Goal: Use online tool/utility

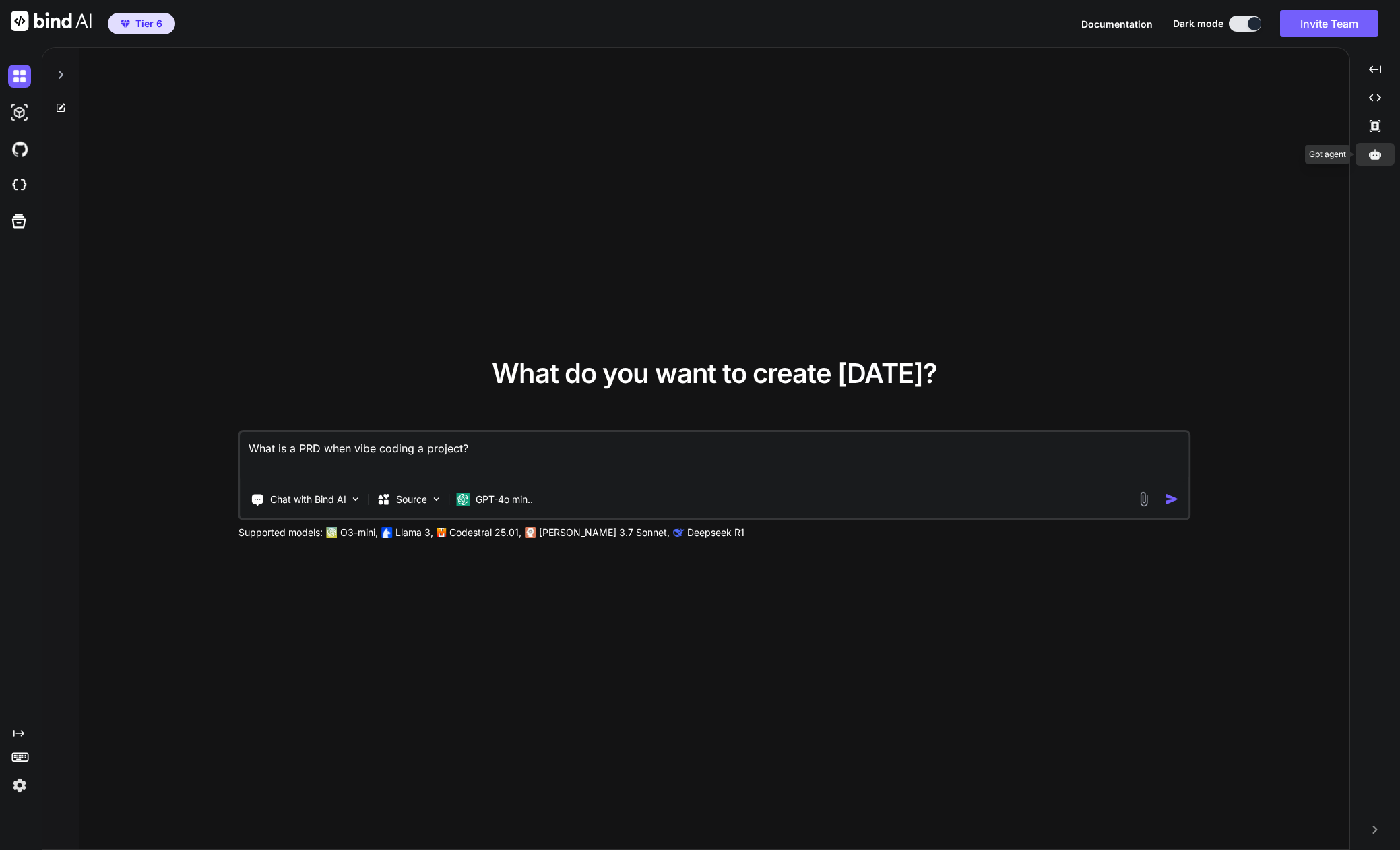
click at [1376, 155] on icon at bounding box center [1374, 153] width 12 height 10
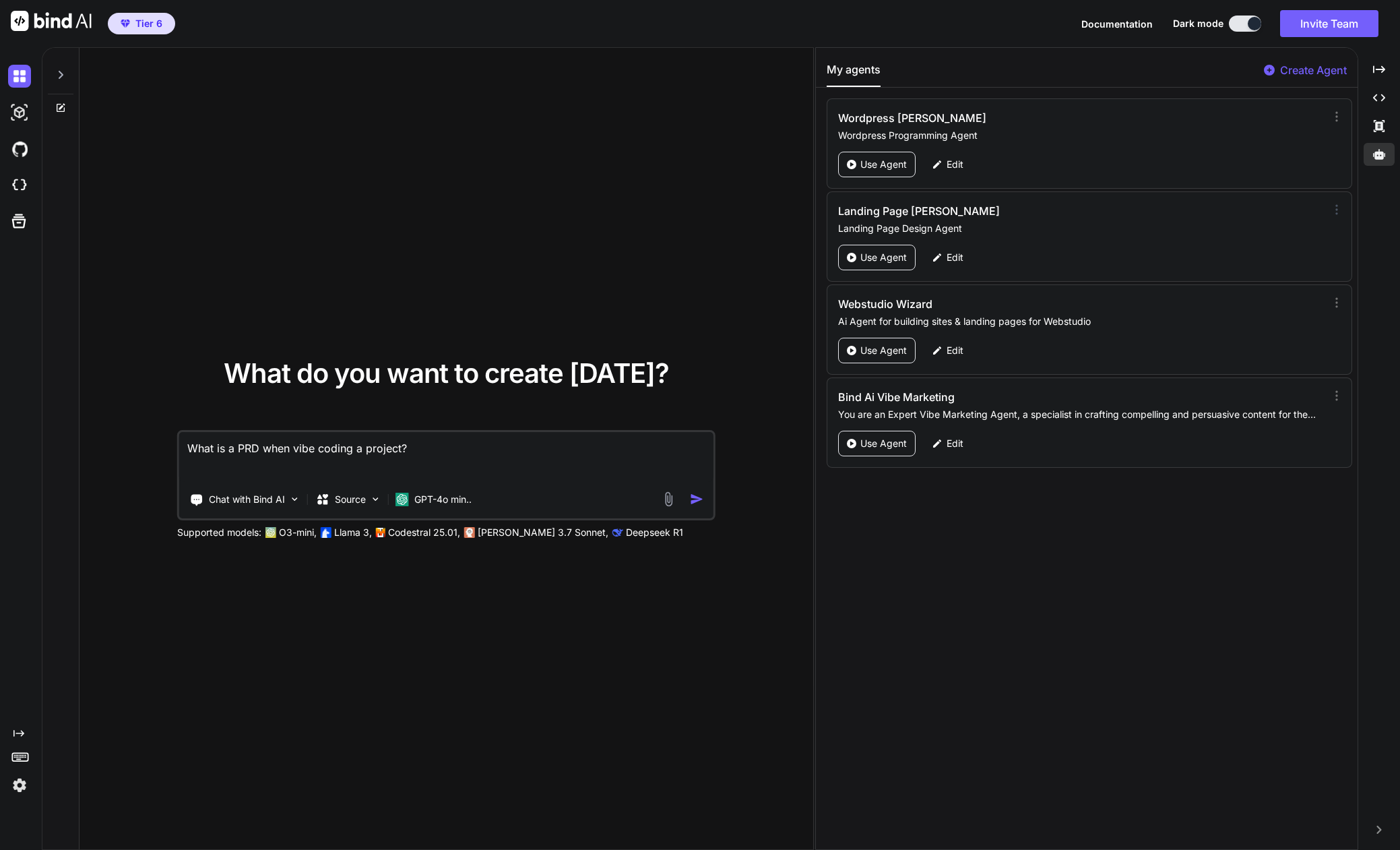
click at [1333, 212] on icon at bounding box center [1336, 209] width 13 height 13
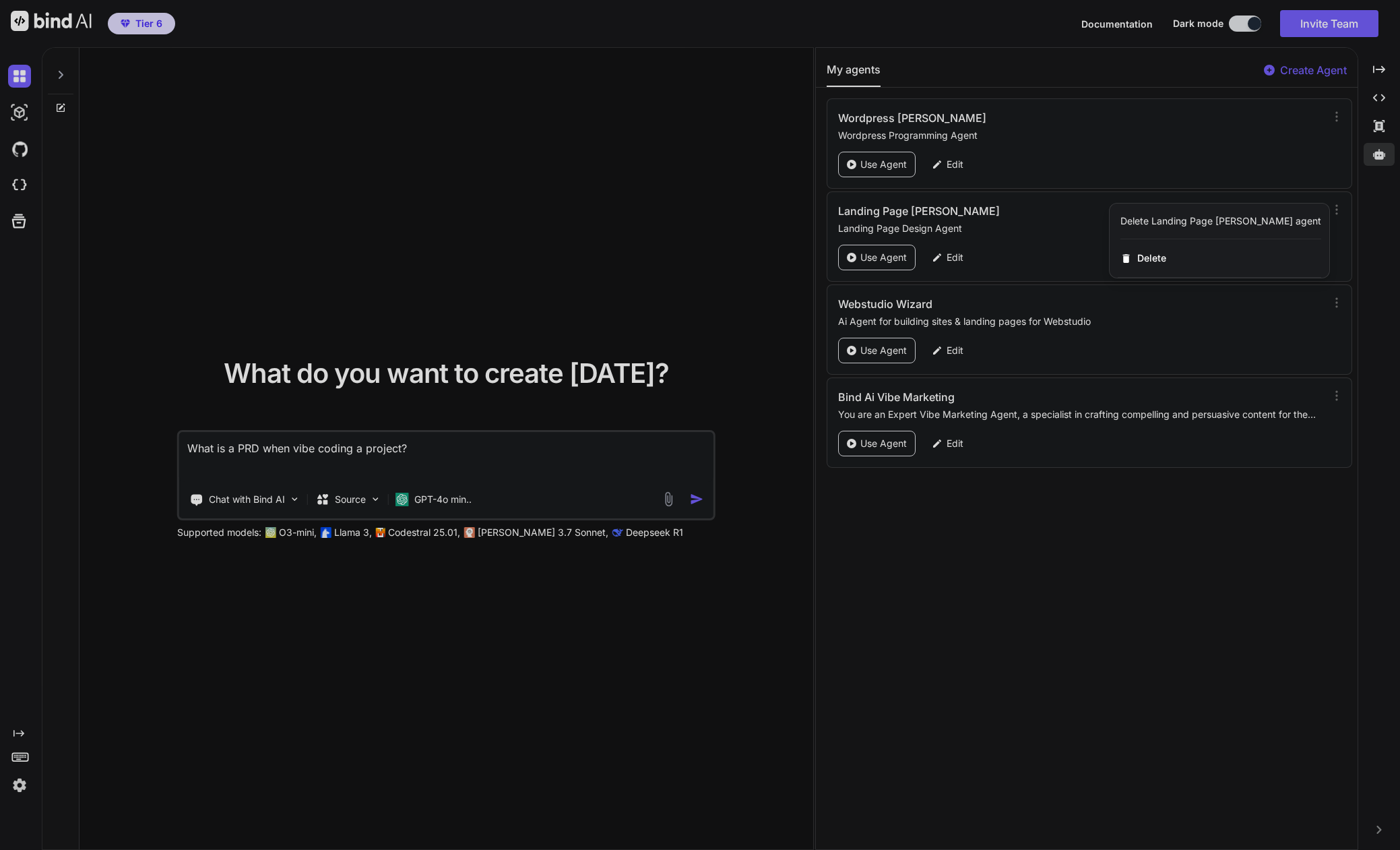
click at [1095, 228] on div at bounding box center [700, 425] width 1400 height 850
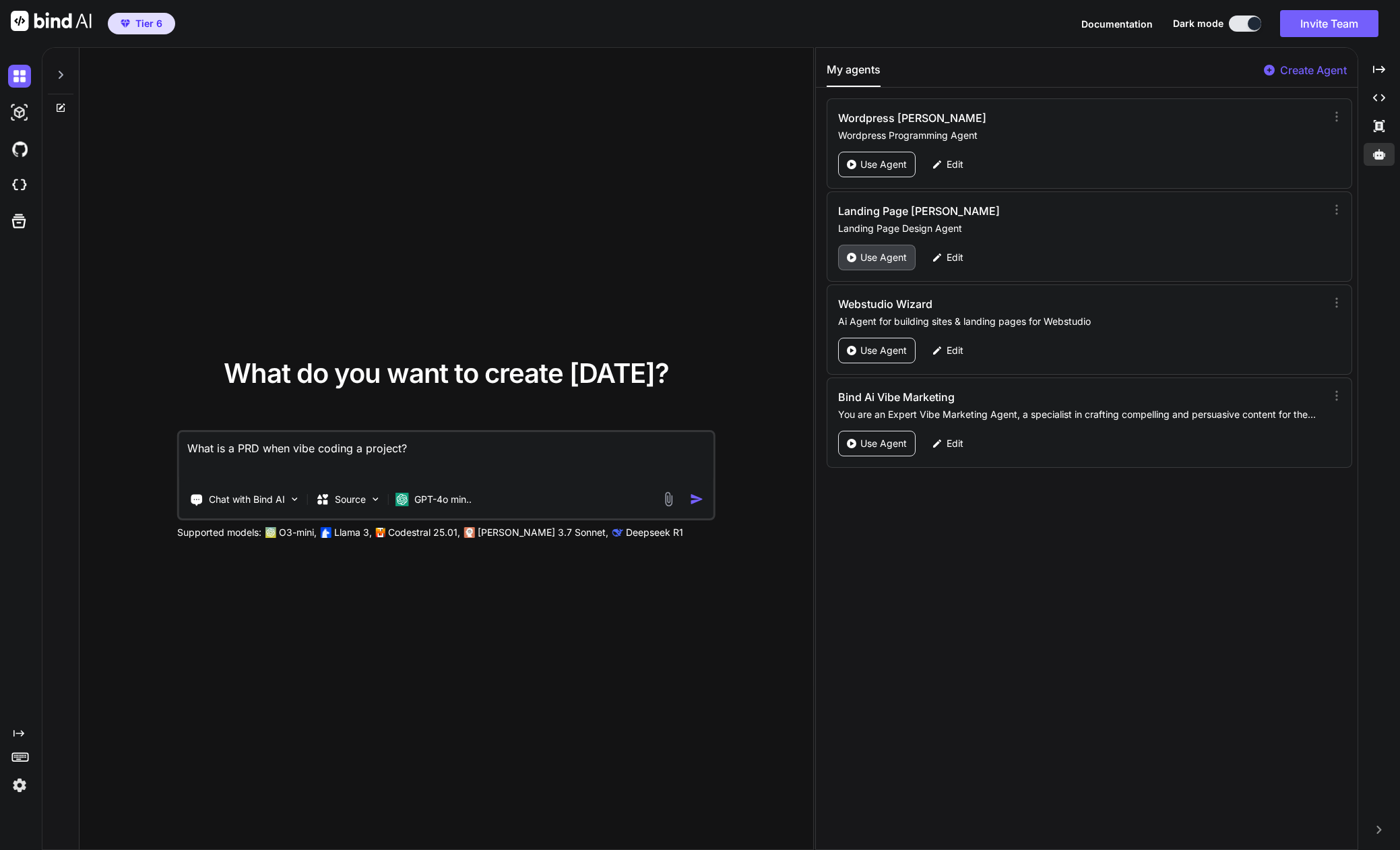
click at [876, 254] on p "Use Agent" at bounding box center [883, 258] width 46 height 13
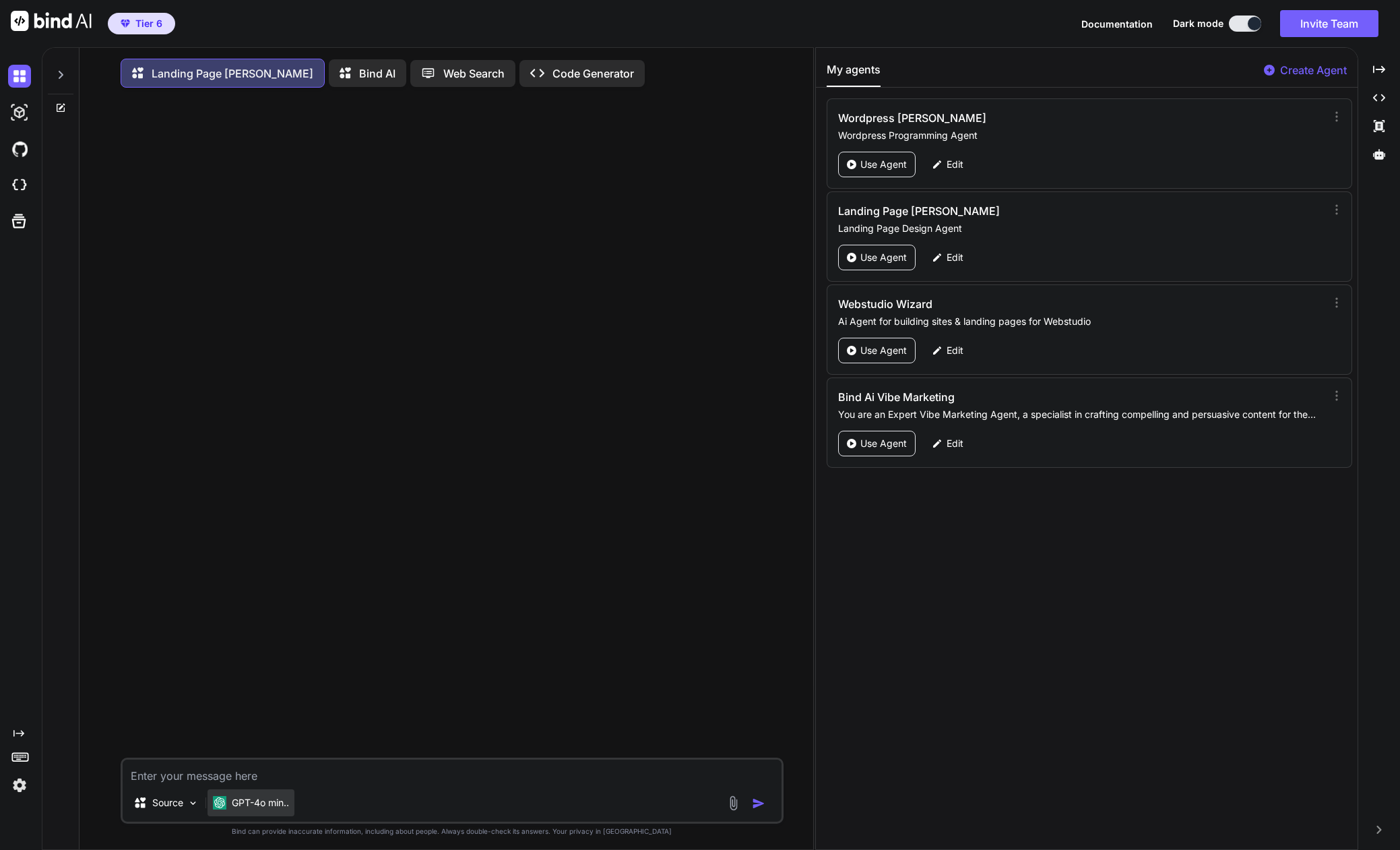
click at [244, 806] on p "GPT-4o min.." at bounding box center [260, 803] width 58 height 13
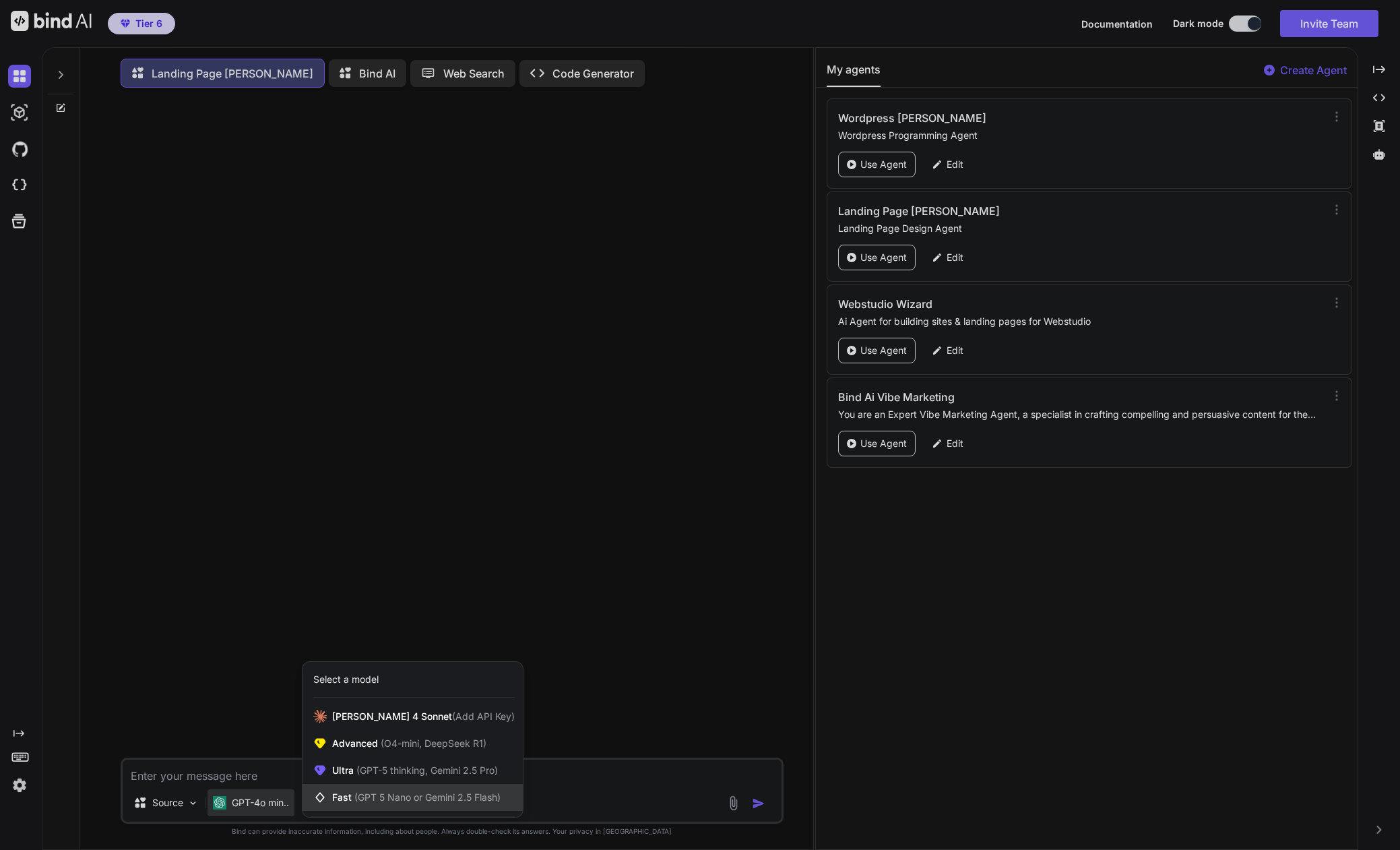
click at [342, 797] on span "Fast (GPT 5 Nano or Gemini 2.5 Flash)" at bounding box center [416, 797] width 168 height 13
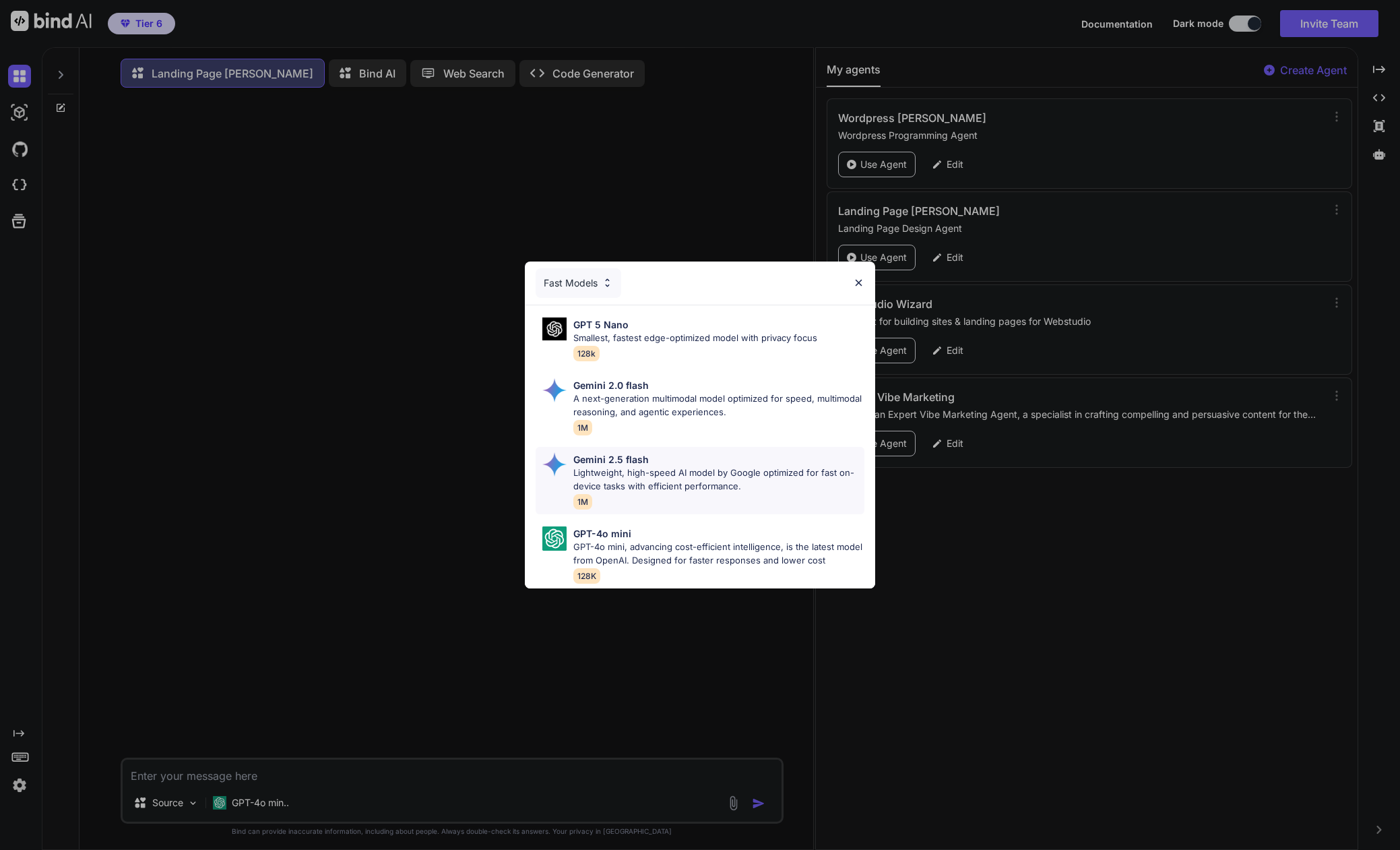
click at [613, 491] on p "Lightweight, high-speed AI model by Google optimized for fast on-device tasks w…" at bounding box center [719, 479] width 291 height 26
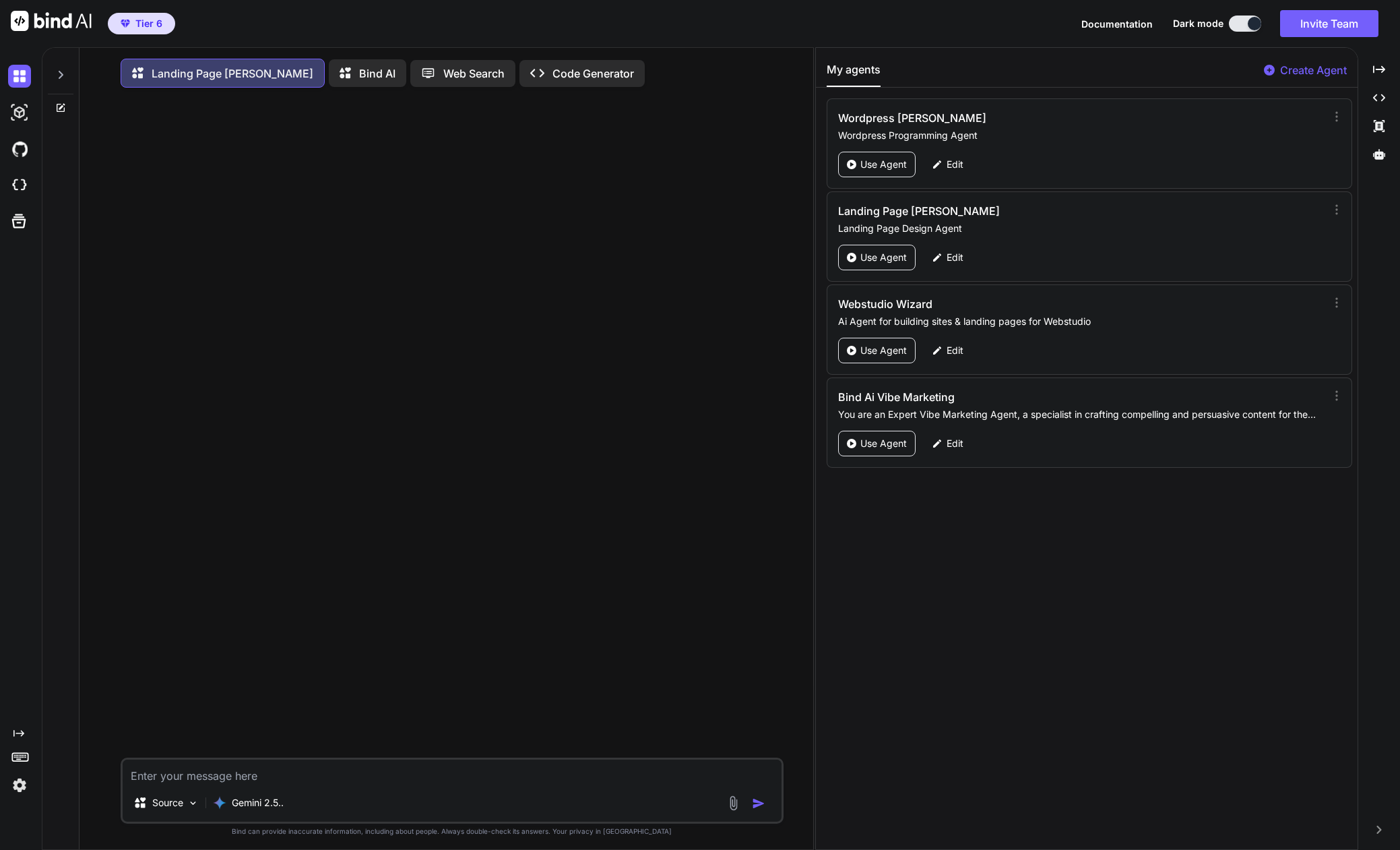
click at [58, 74] on icon at bounding box center [60, 75] width 11 height 11
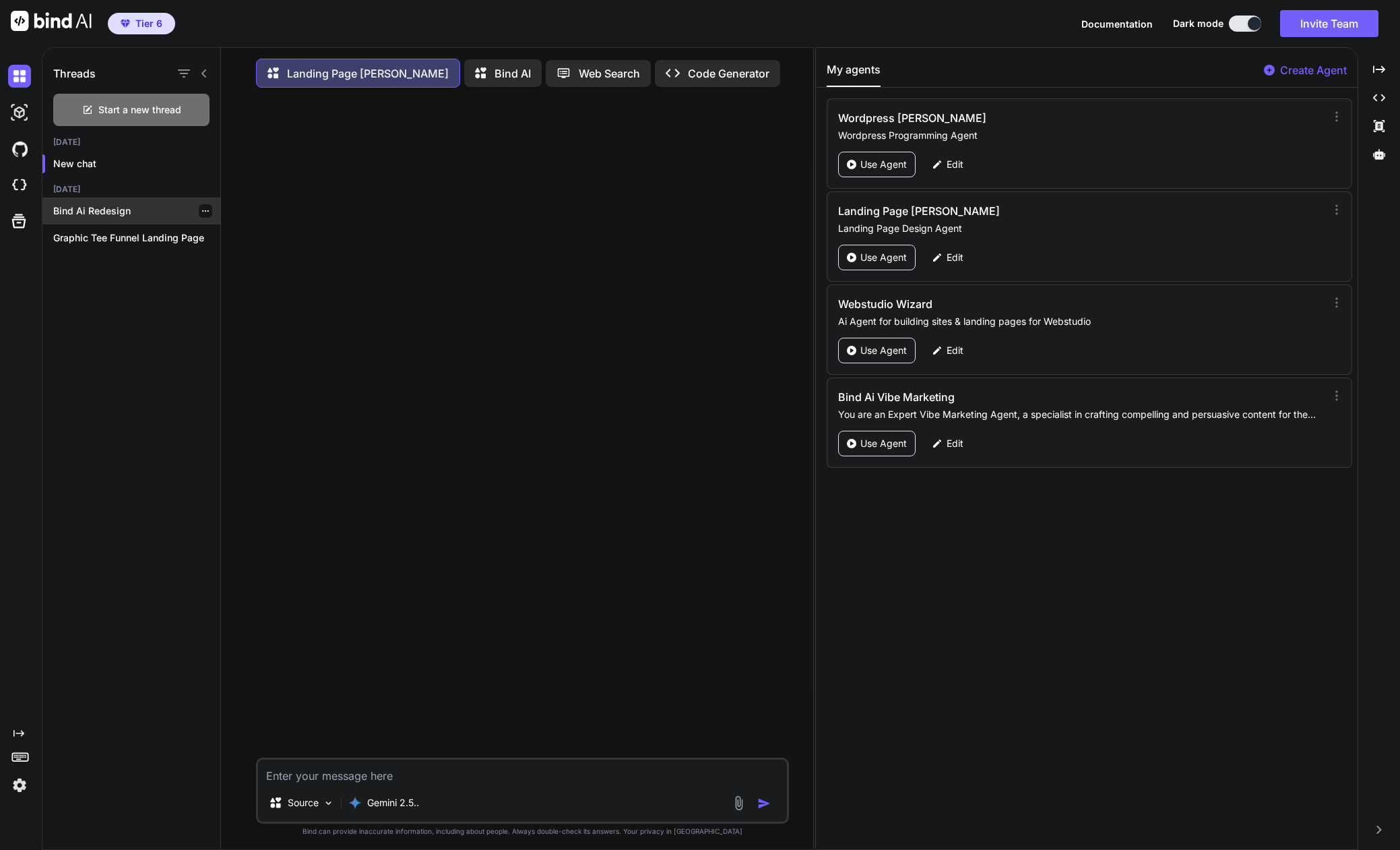
click at [92, 215] on p "Bind Ai Redesign" at bounding box center [137, 211] width 167 height 13
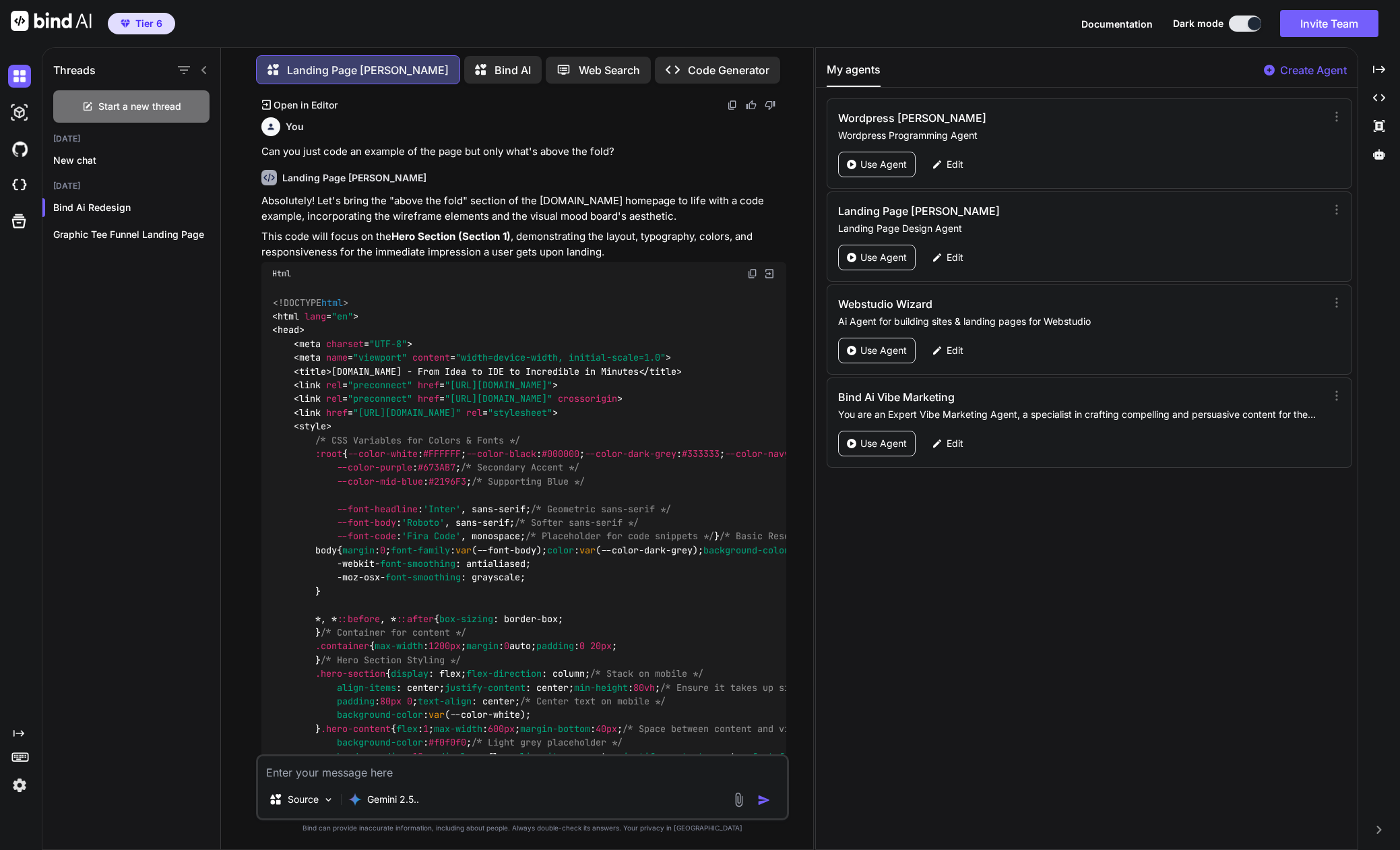
scroll to position [3944, 0]
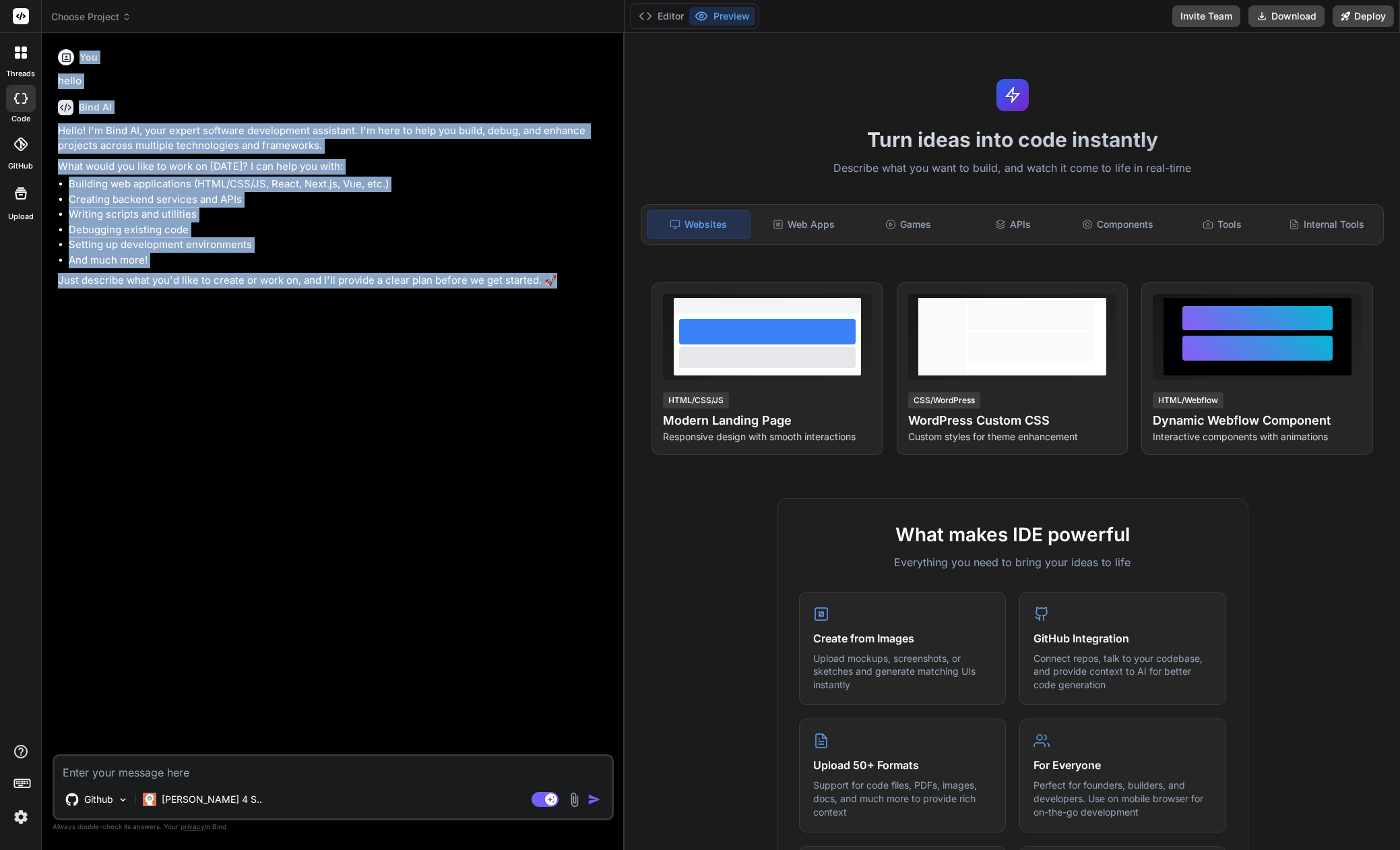
type textarea "x"
drag, startPoint x: 489, startPoint y: 538, endPoint x: 602, endPoint y: 547, distance: 113.4
click at [602, 547] on div "Bind AI Web Search Created with Pixso. Code Generator You hello Bind AI Hello! …" at bounding box center [334, 442] width 584 height 817
